Goal: Task Accomplishment & Management: Manage account settings

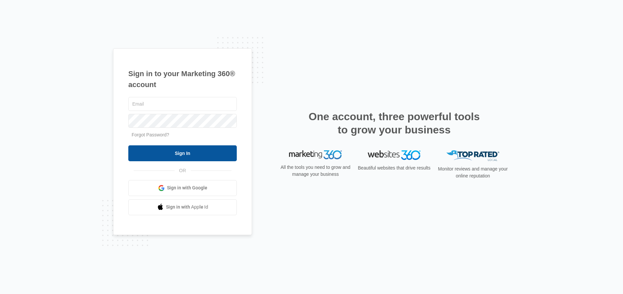
type input "[EMAIL_ADDRESS][DOMAIN_NAME]"
click at [203, 158] on input "Sign In" at bounding box center [182, 153] width 109 height 16
